Goal: Transaction & Acquisition: Book appointment/travel/reservation

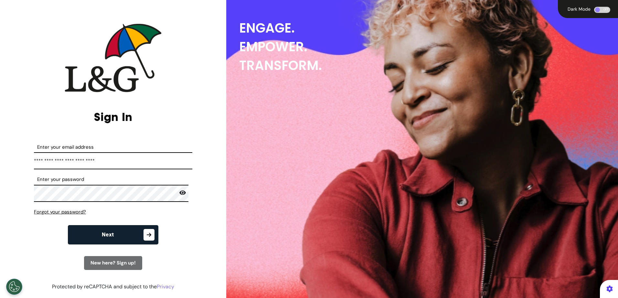
click at [144, 237] on icon "button" at bounding box center [148, 235] width 11 height 12
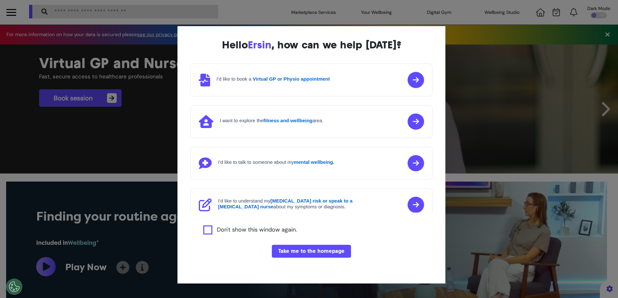
click at [302, 12] on div "Hello [PERSON_NAME] , how can we help [DATE]? I'd like to book a Virtual GP or …" at bounding box center [309, 149] width 618 height 298
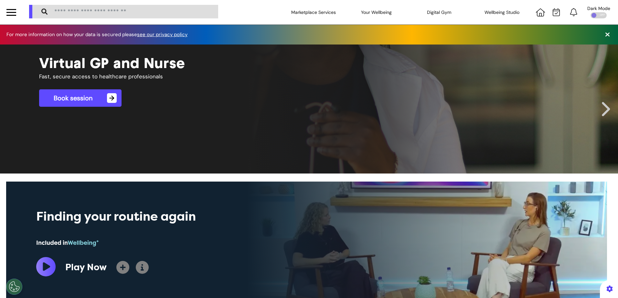
scroll to position [0, 308]
click at [314, 6] on div "Marketplace Services" at bounding box center [313, 12] width 63 height 18
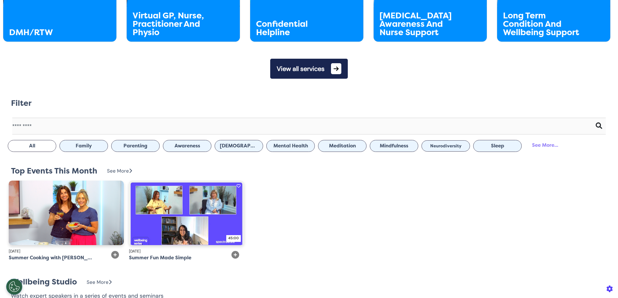
scroll to position [485, 0]
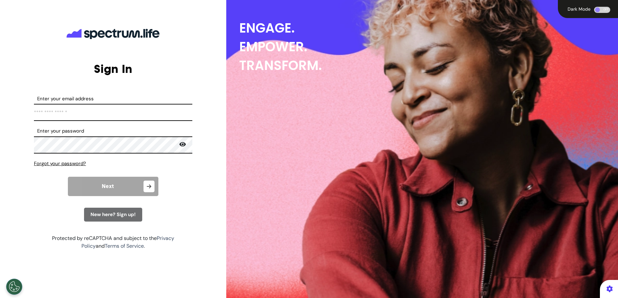
type input "**********"
click at [140, 183] on button "Next" at bounding box center [113, 186] width 90 height 19
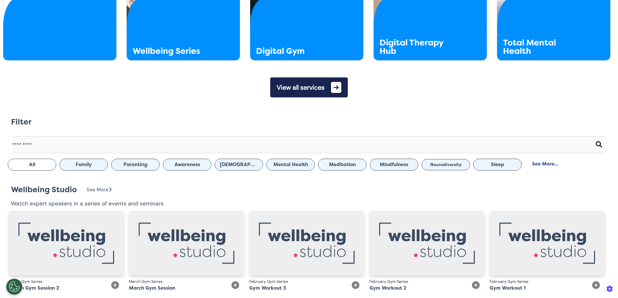
scroll to position [162, 0]
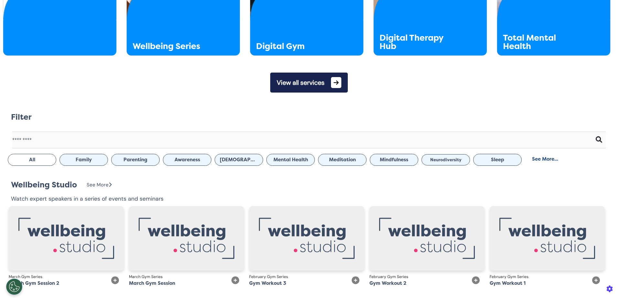
click at [334, 88] on span at bounding box center [336, 82] width 10 height 11
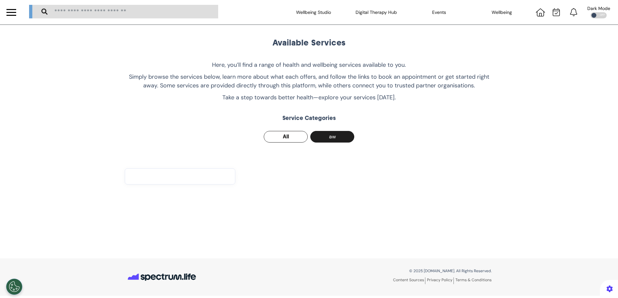
click at [293, 139] on button "All" at bounding box center [286, 137] width 44 height 12
